Goal: Task Accomplishment & Management: Use online tool/utility

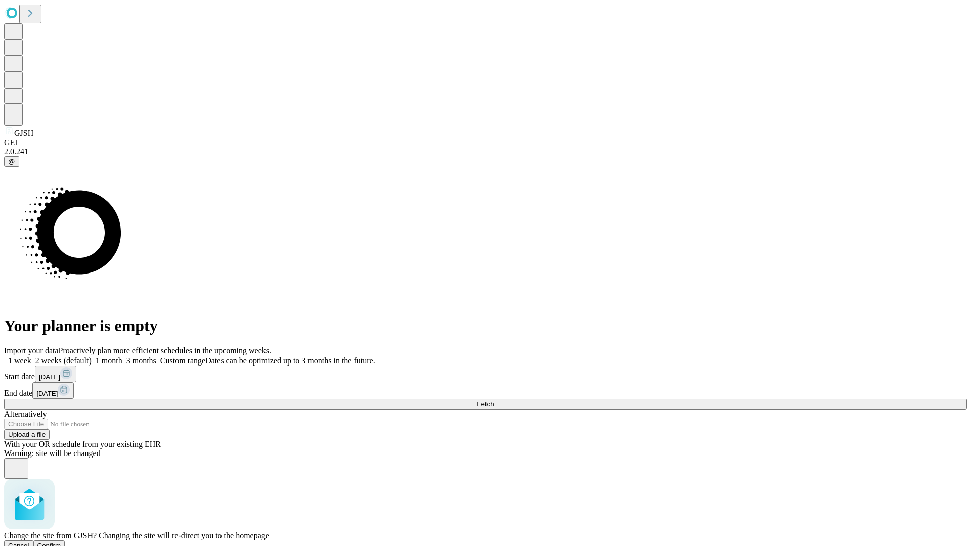
click at [61, 542] on span "Confirm" at bounding box center [49, 546] width 24 height 8
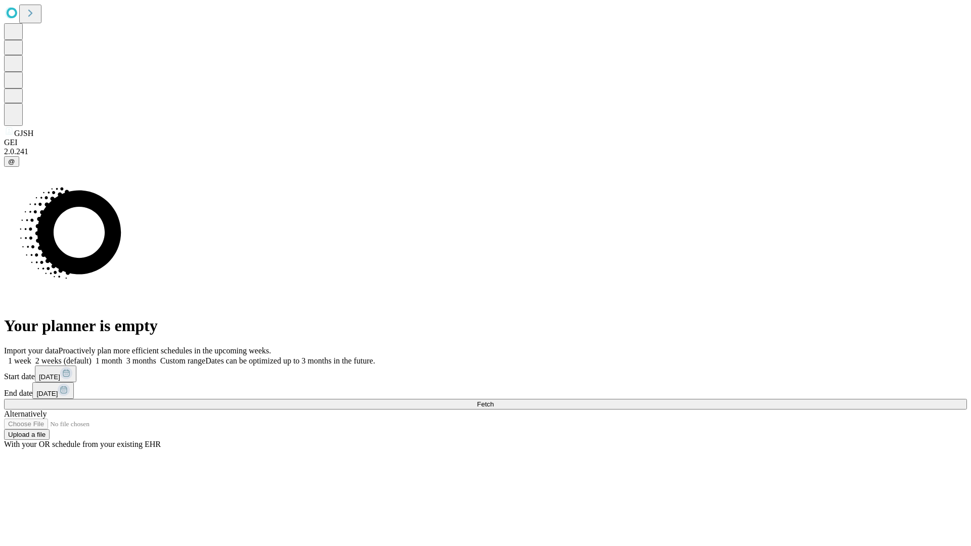
click at [31, 357] on label "1 week" at bounding box center [17, 361] width 27 height 9
click at [494, 401] on span "Fetch" at bounding box center [485, 405] width 17 height 8
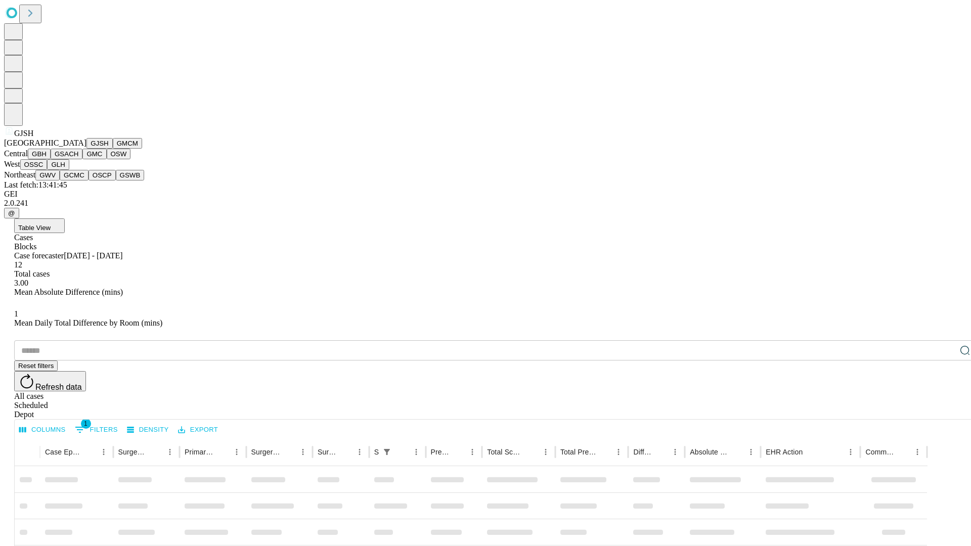
click at [113, 149] on button "GMCM" at bounding box center [127, 143] width 29 height 11
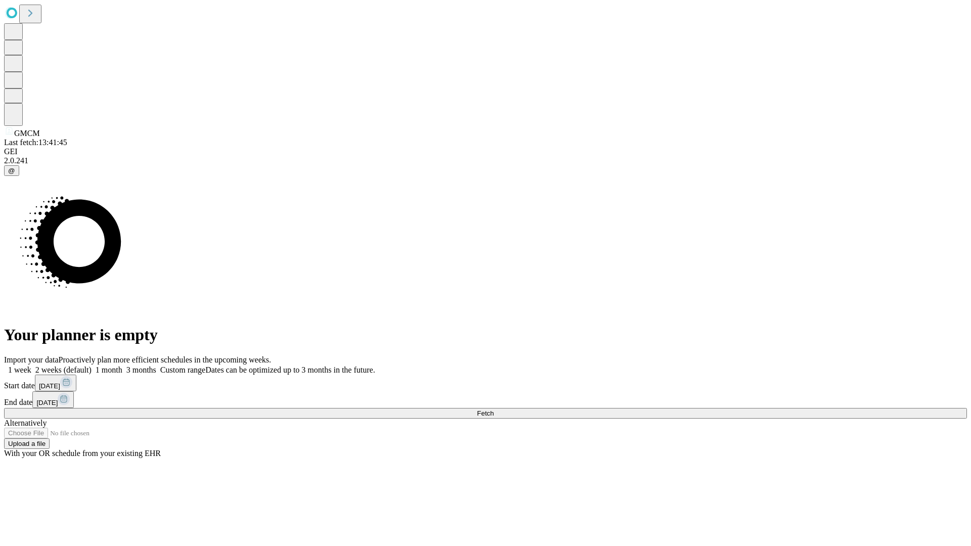
click at [31, 366] on label "1 week" at bounding box center [17, 370] width 27 height 9
click at [494, 410] on span "Fetch" at bounding box center [485, 414] width 17 height 8
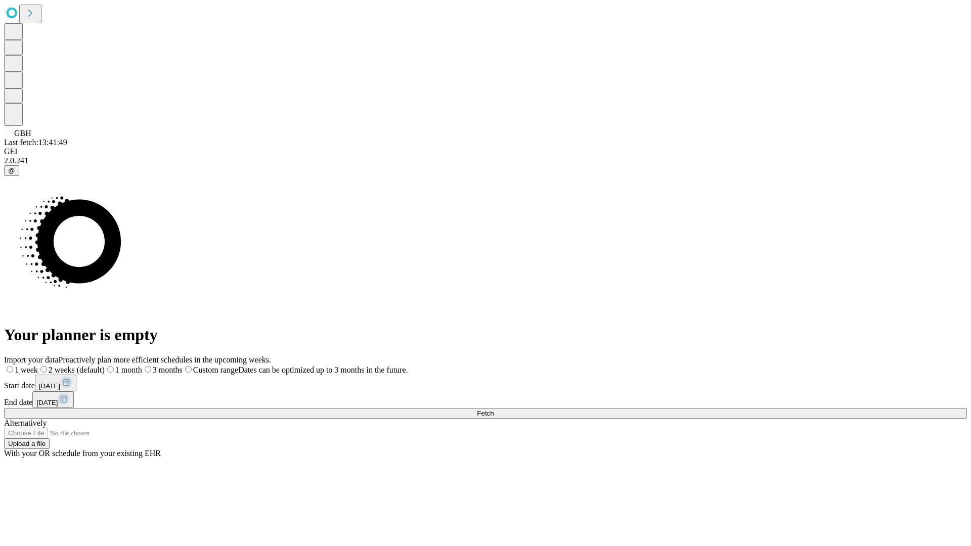
click at [38, 366] on label "1 week" at bounding box center [21, 370] width 34 height 9
click at [494, 410] on span "Fetch" at bounding box center [485, 414] width 17 height 8
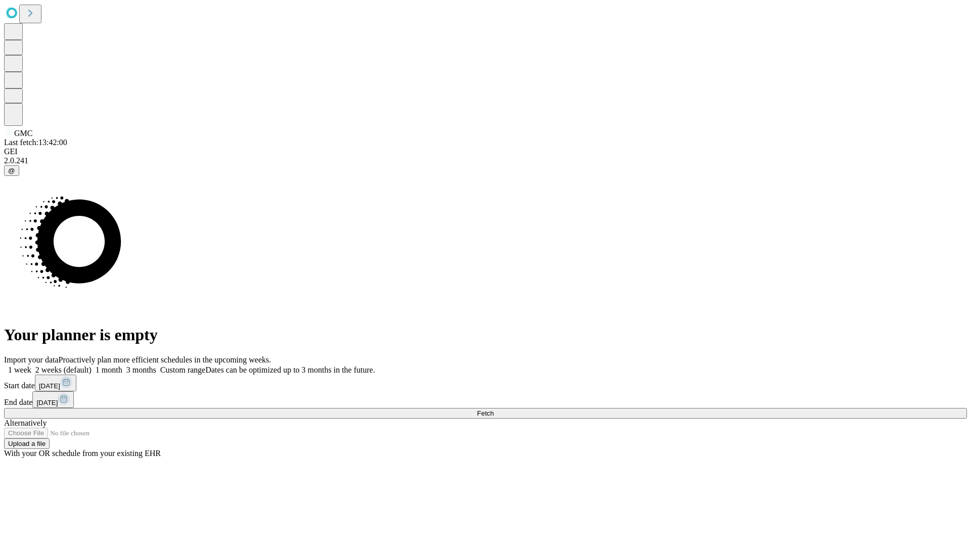
click at [31, 366] on label "1 week" at bounding box center [17, 370] width 27 height 9
click at [494, 410] on span "Fetch" at bounding box center [485, 414] width 17 height 8
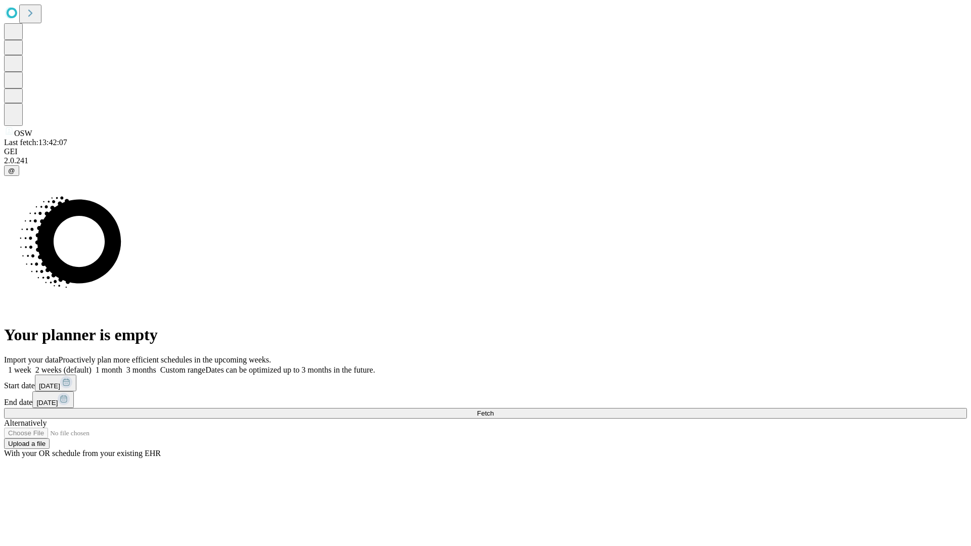
click at [31, 366] on label "1 week" at bounding box center [17, 370] width 27 height 9
click at [494, 410] on span "Fetch" at bounding box center [485, 414] width 17 height 8
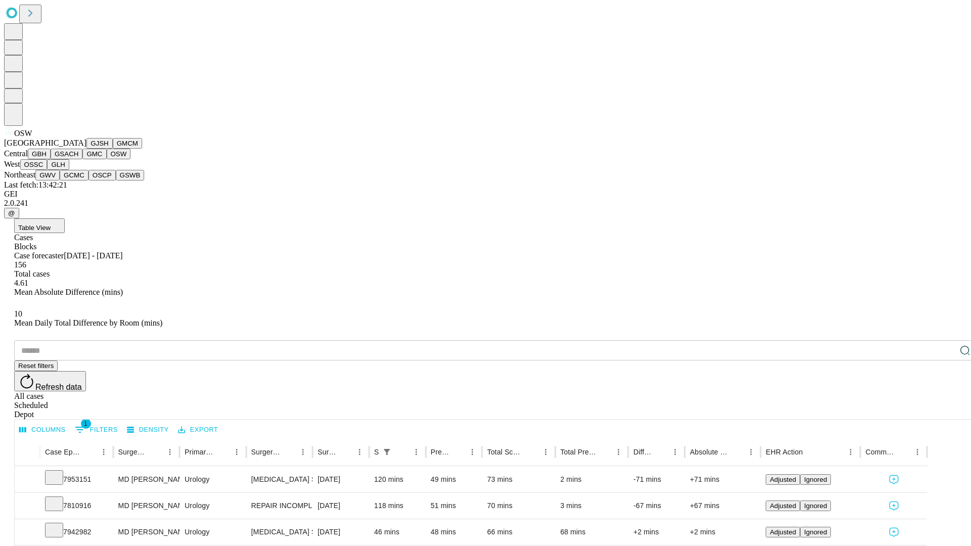
click at [48, 170] on button "OSSC" at bounding box center [33, 164] width 27 height 11
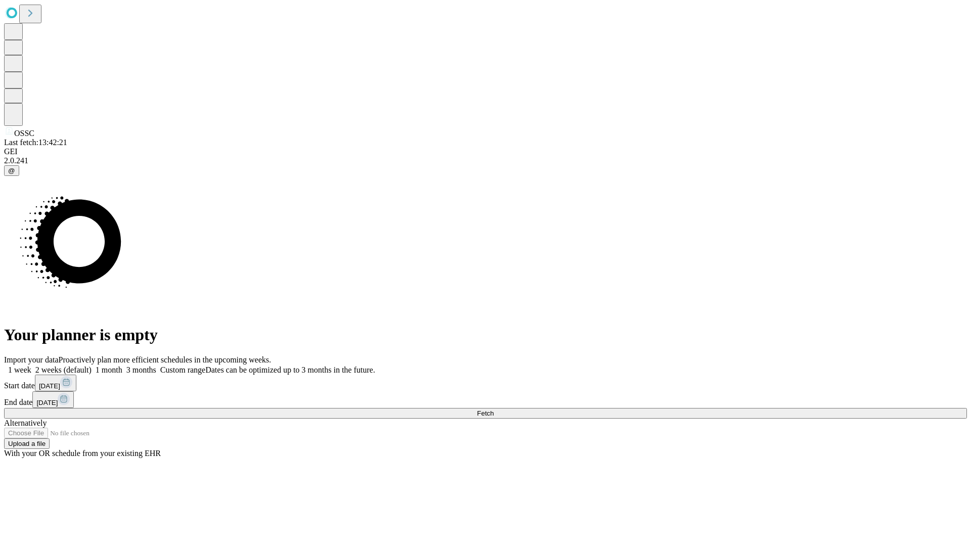
click at [31, 366] on label "1 week" at bounding box center [17, 370] width 27 height 9
click at [494, 410] on span "Fetch" at bounding box center [485, 414] width 17 height 8
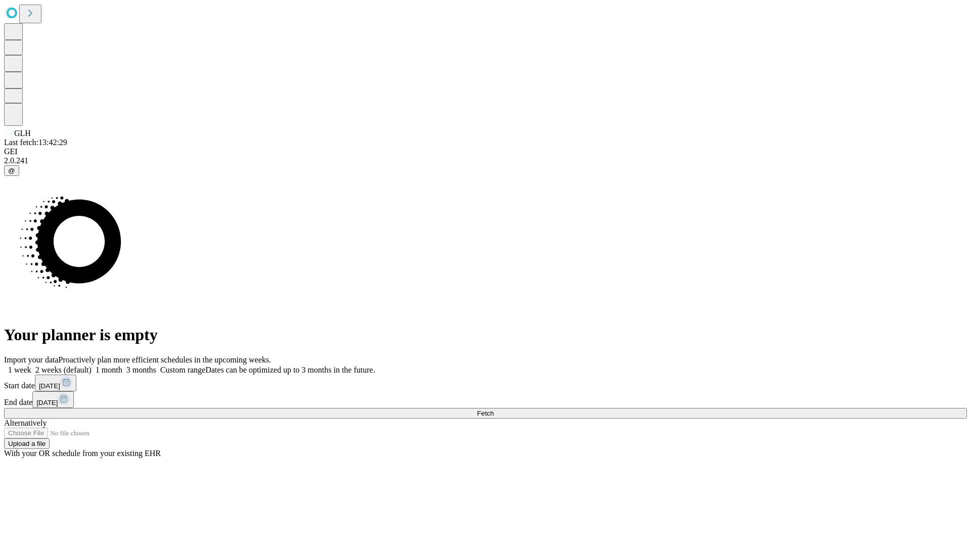
click at [494, 410] on span "Fetch" at bounding box center [485, 414] width 17 height 8
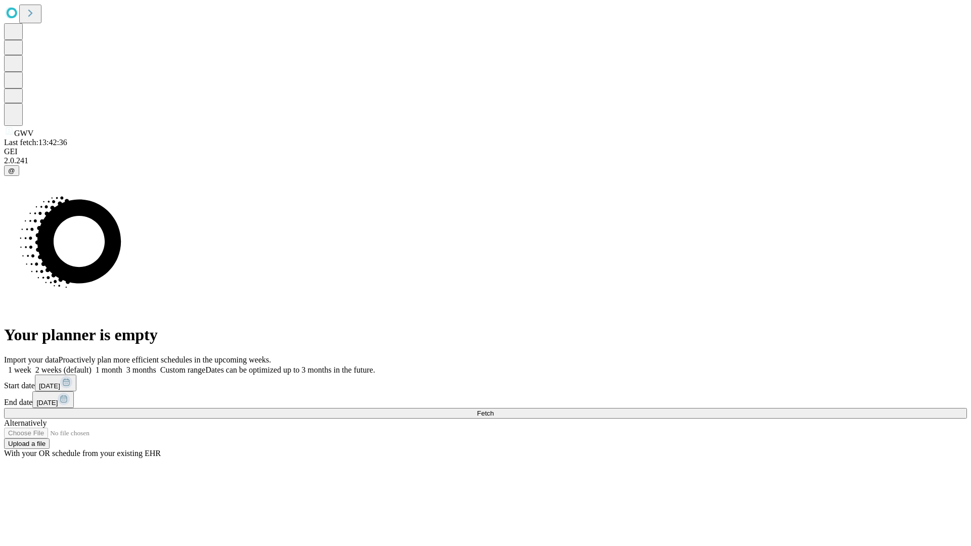
click at [31, 366] on label "1 week" at bounding box center [17, 370] width 27 height 9
click at [494, 410] on span "Fetch" at bounding box center [485, 414] width 17 height 8
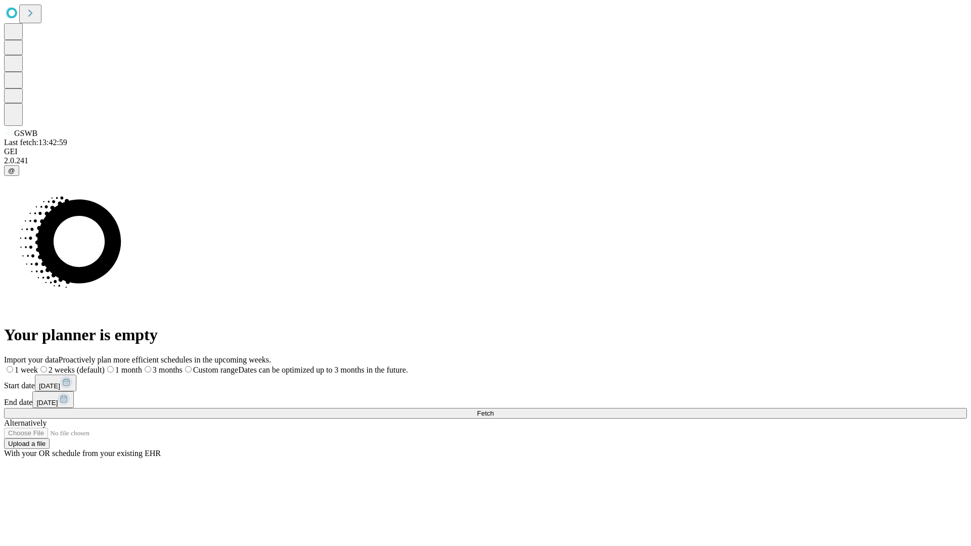
click at [494, 410] on span "Fetch" at bounding box center [485, 414] width 17 height 8
